Goal: Transaction & Acquisition: Purchase product/service

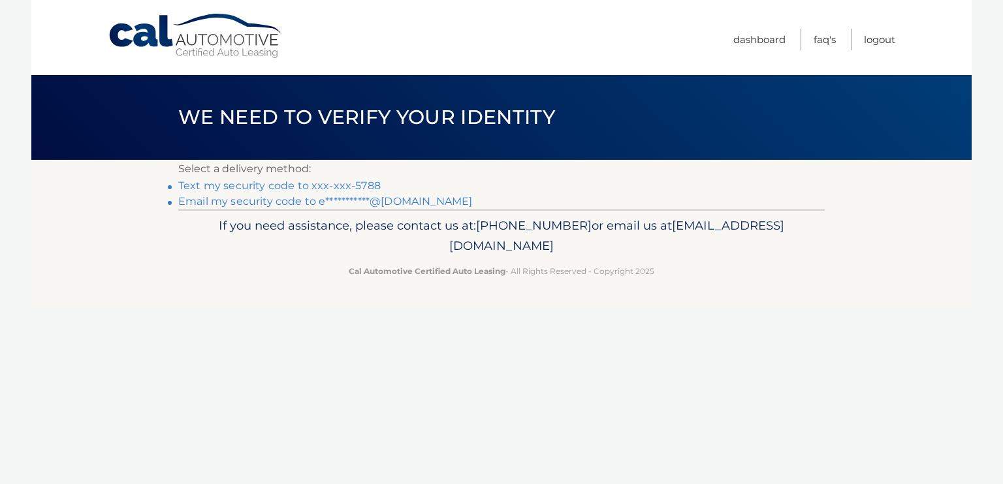
click at [381, 189] on link "Text my security code to xxx-xxx-5788" at bounding box center [279, 186] width 202 height 12
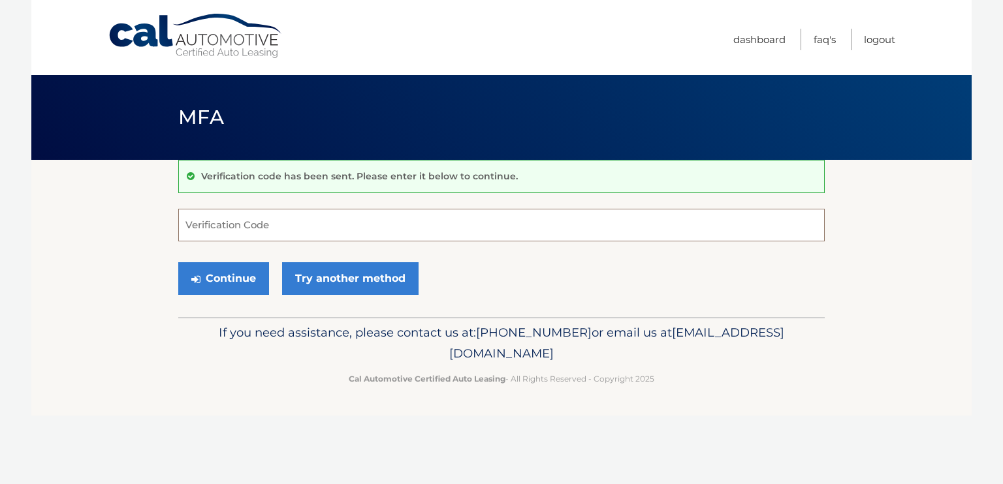
click at [243, 225] on input "Verification Code" at bounding box center [501, 225] width 646 height 33
type input "148475"
click at [178, 262] on button "Continue" at bounding box center [223, 278] width 91 height 33
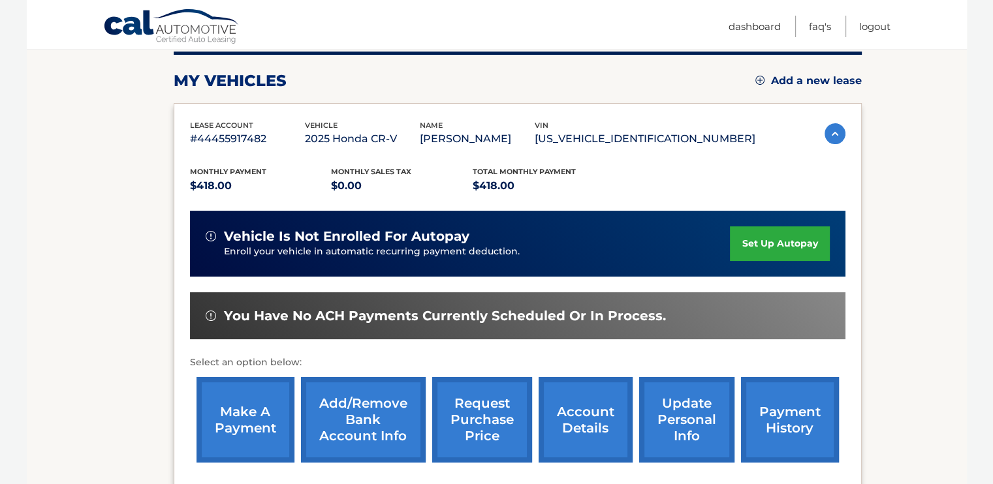
scroll to position [180, 0]
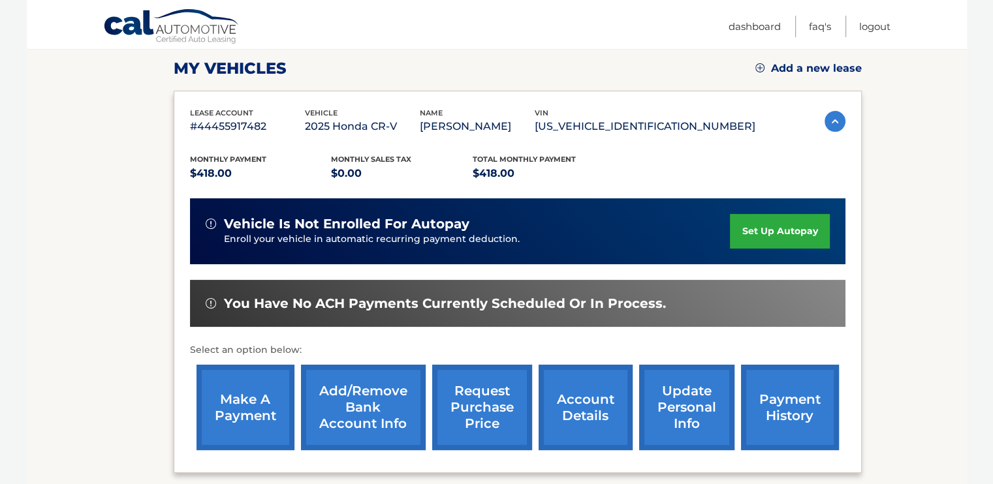
click at [236, 379] on link "make a payment" at bounding box center [245, 408] width 98 height 86
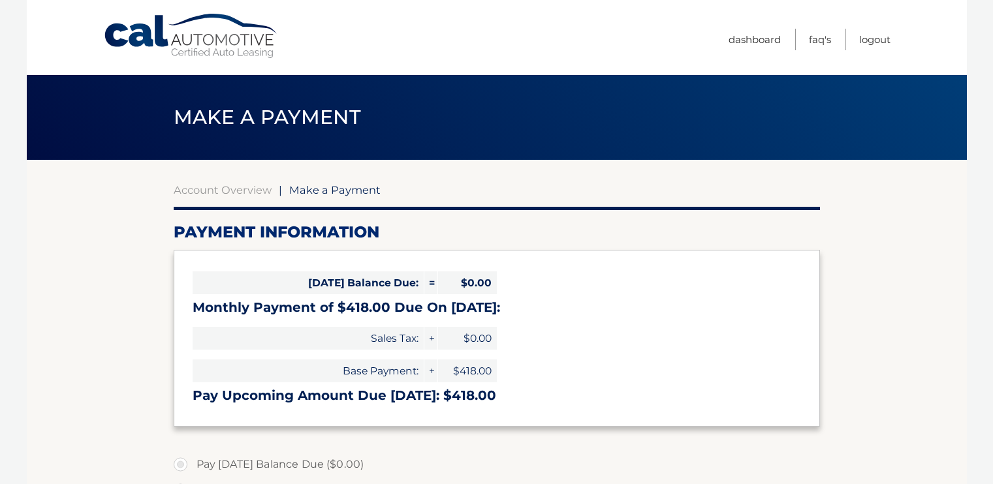
select select "NjJiNjU5NzEtZmU2Ni00MGYyLWI1NzctOTI0NTM2OWEwNTM0"
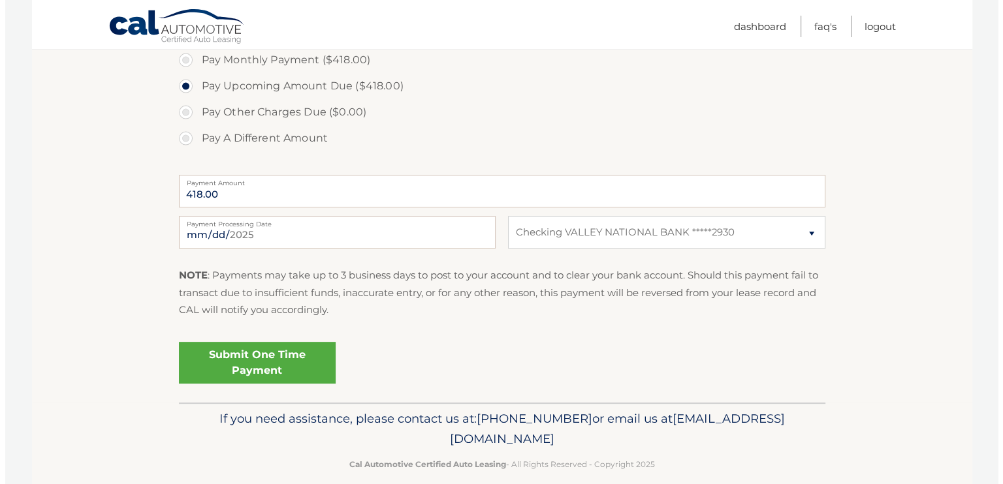
scroll to position [432, 0]
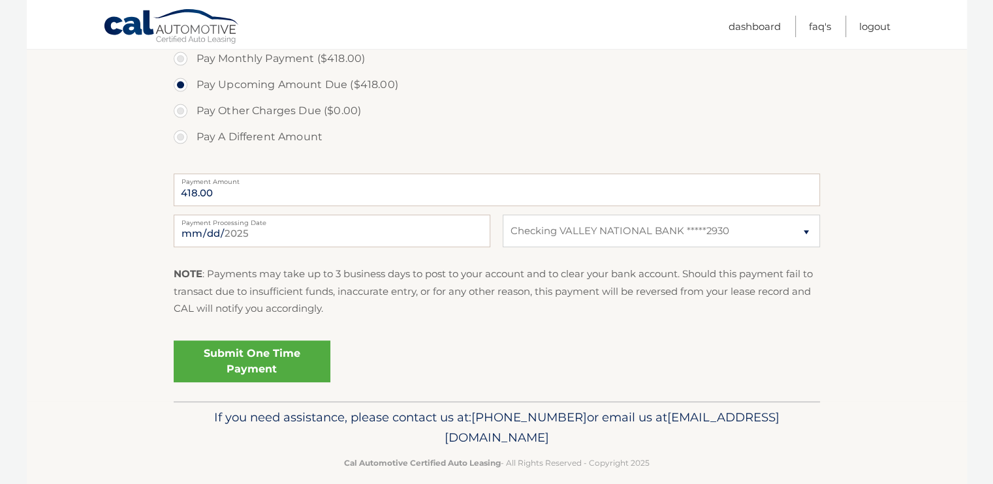
click at [299, 383] on link "Submit One Time Payment" at bounding box center [252, 362] width 157 height 42
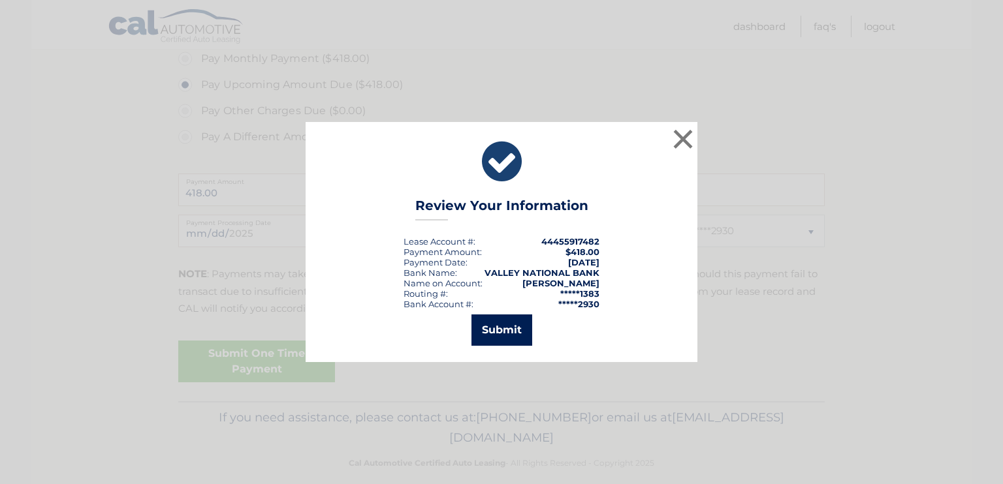
click at [507, 334] on button "Submit" at bounding box center [501, 330] width 61 height 31
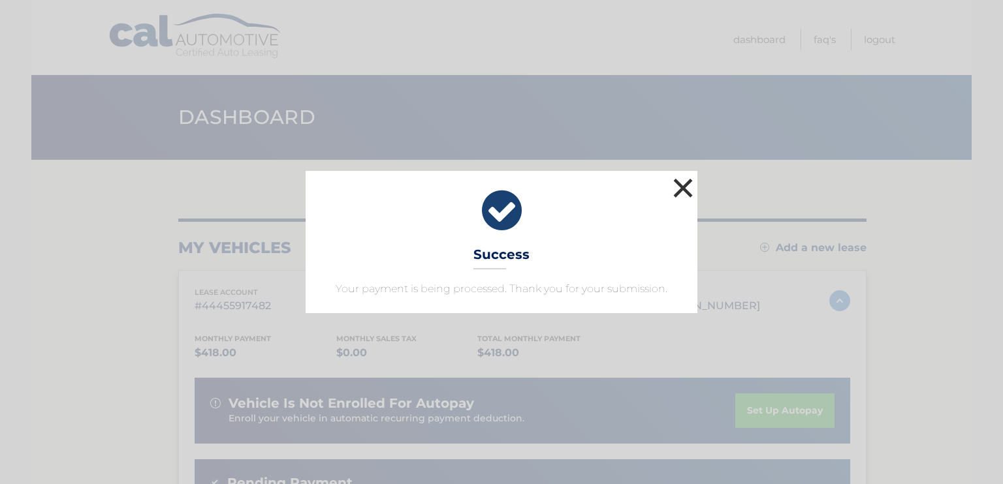
click at [687, 175] on button "×" at bounding box center [683, 188] width 26 height 26
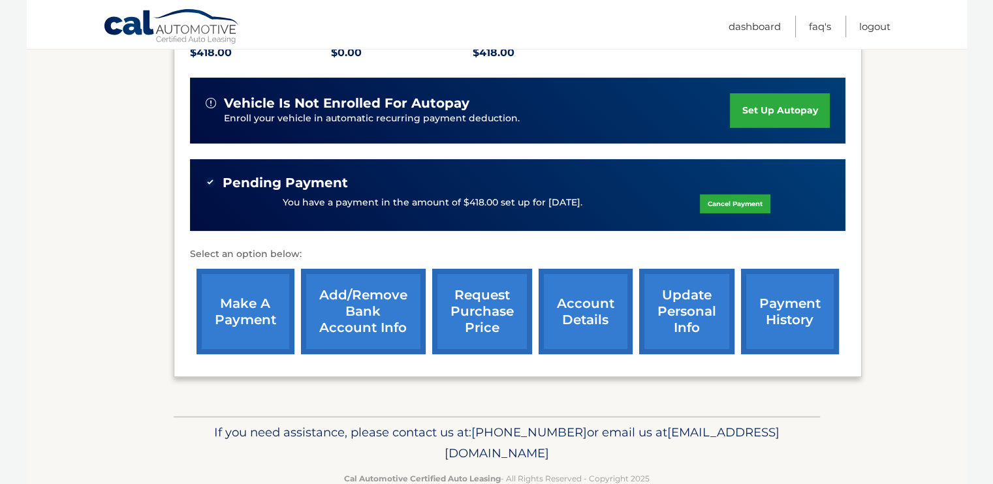
scroll to position [336, 0]
